Goal: Information Seeking & Learning: Learn about a topic

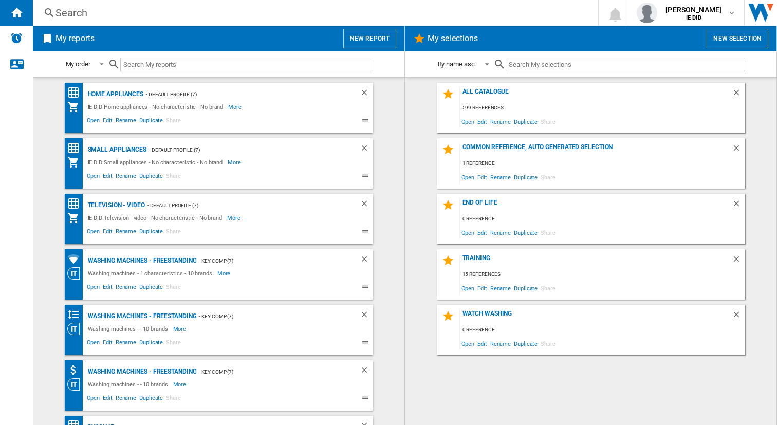
click at [130, 13] on div "Search" at bounding box center [313, 13] width 516 height 14
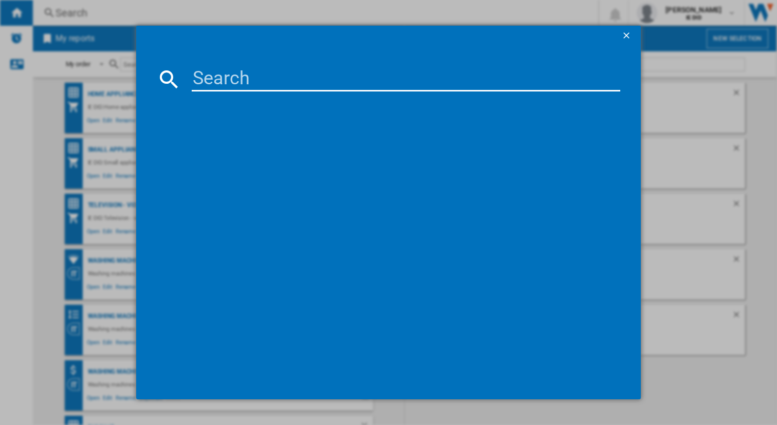
click at [204, 77] on input at bounding box center [406, 79] width 429 height 25
paste input "11666830"
type input "1"
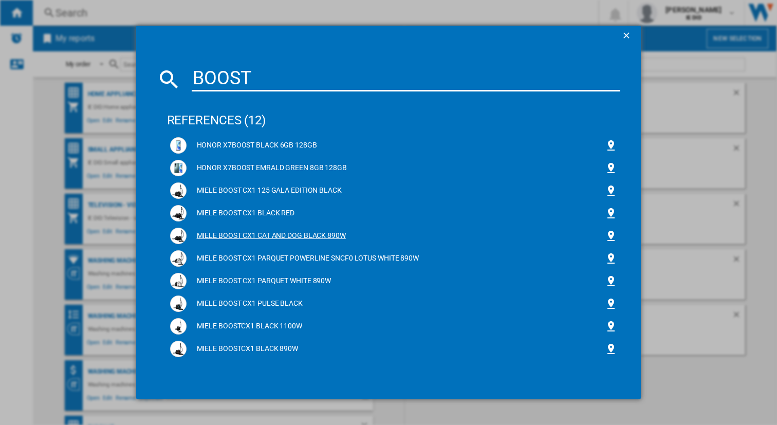
type input "BOOST"
click at [317, 236] on div "MIELE BOOST CX1 CAT AND DOG BLACK 890W" at bounding box center [395, 236] width 419 height 10
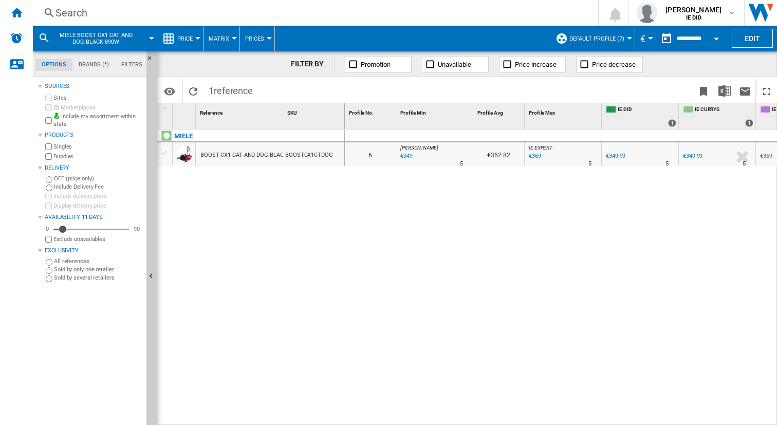
click at [103, 11] on div "Search" at bounding box center [313, 13] width 516 height 14
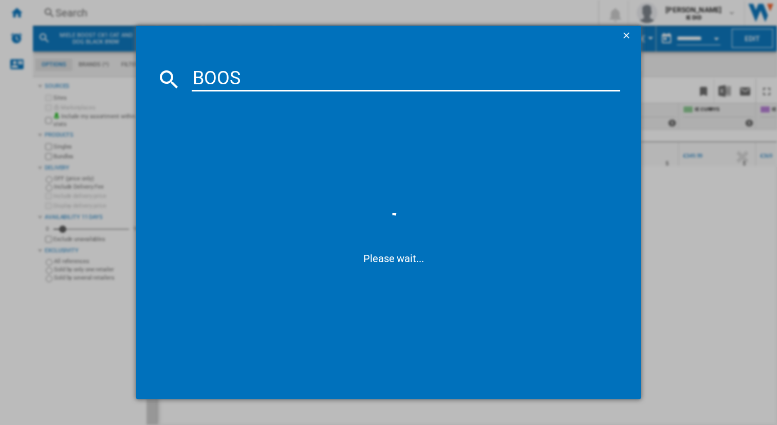
type input "BOOST"
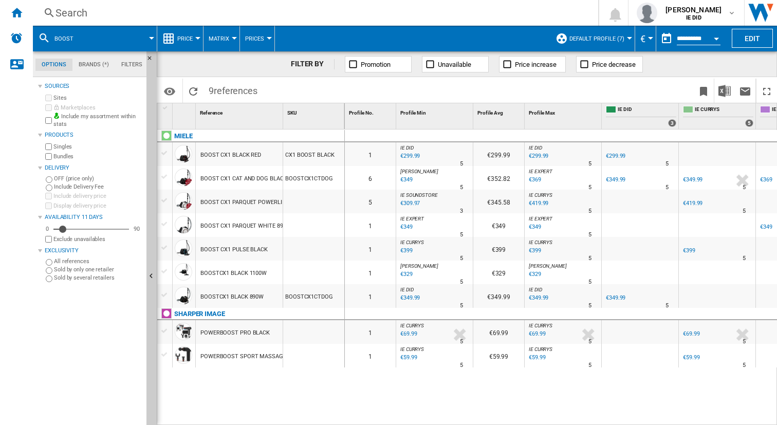
click at [406, 272] on div "€329" at bounding box center [406, 274] width 14 height 10
click at [408, 272] on div "€329" at bounding box center [406, 274] width 14 height 10
click at [414, 155] on div "€299.99" at bounding box center [409, 156] width 21 height 10
